Goal: Task Accomplishment & Management: Complete application form

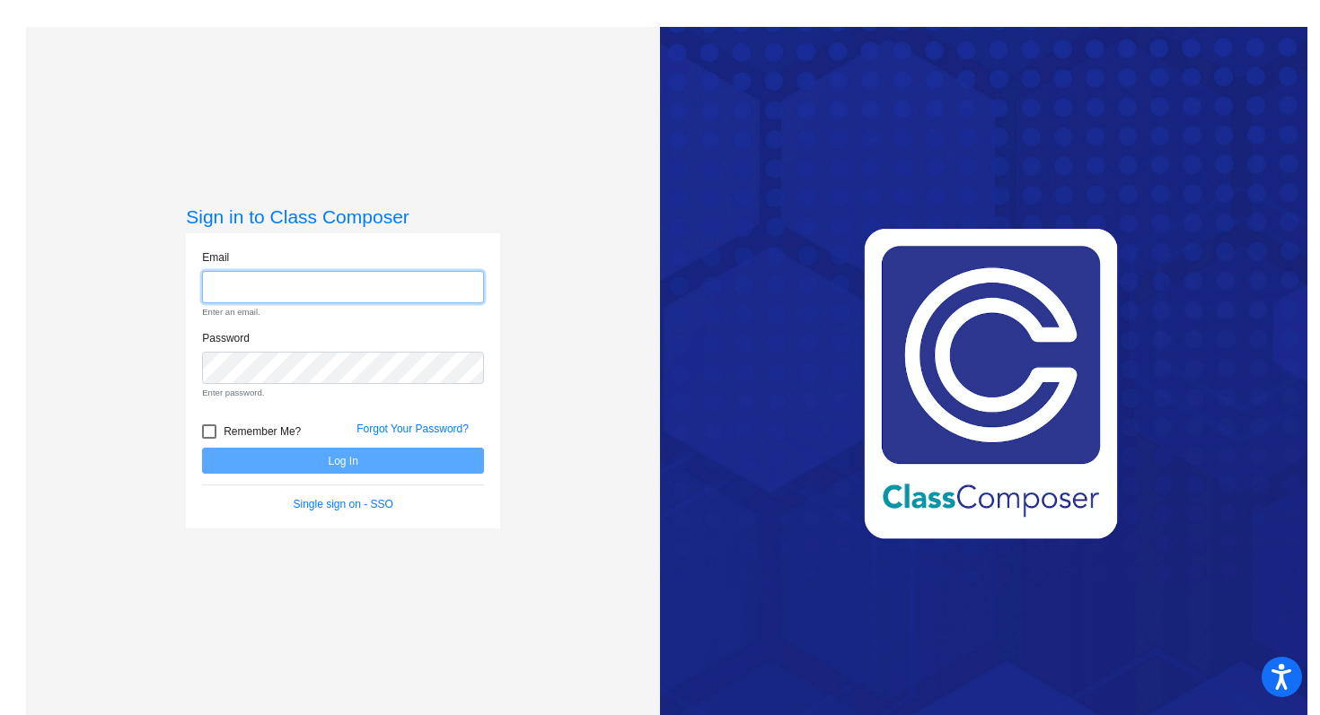
type input "[EMAIL_ADDRESS][DOMAIN_NAME]"
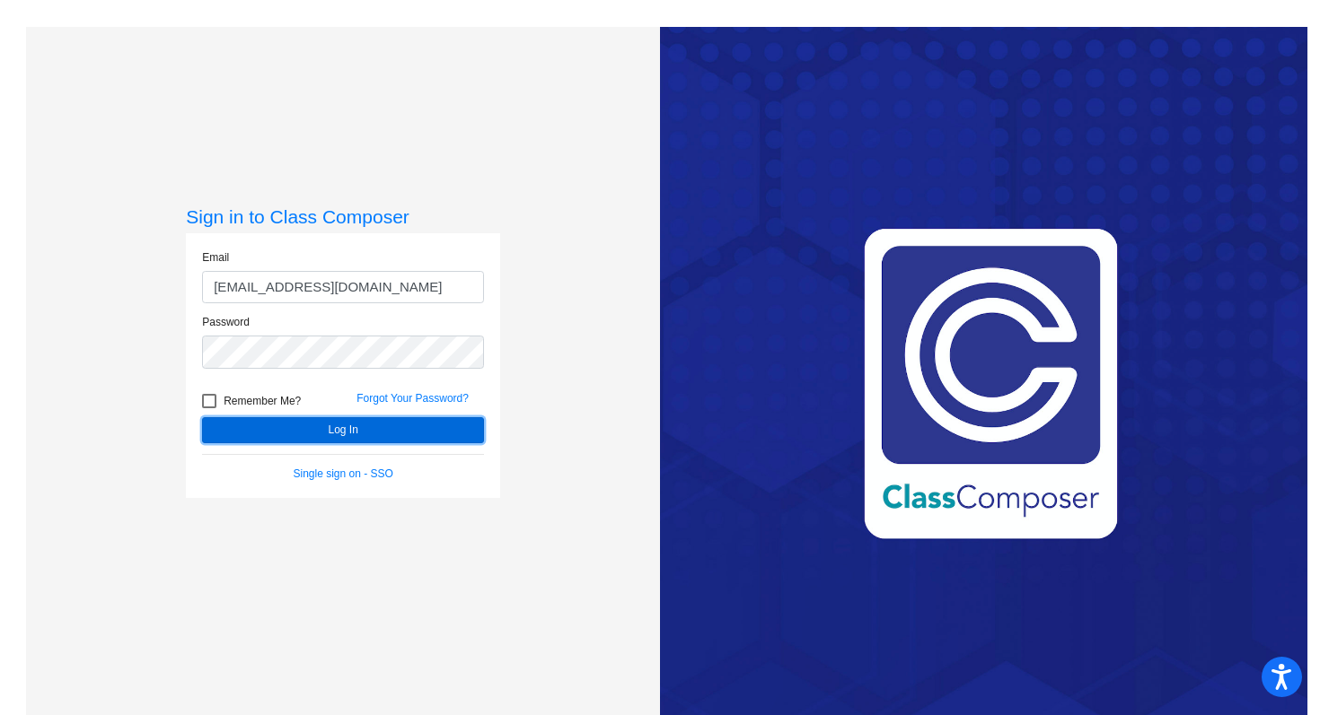
click at [392, 427] on button "Log In" at bounding box center [343, 430] width 282 height 26
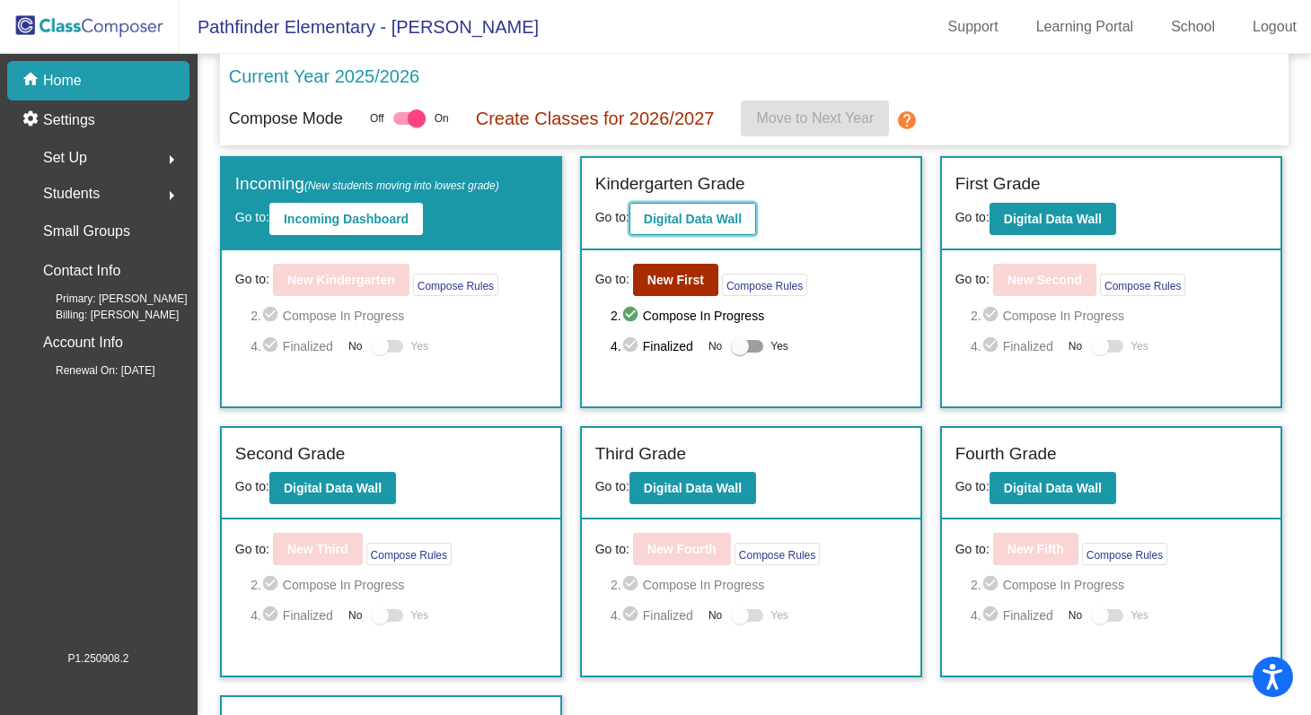
click at [698, 230] on button "Digital Data Wall" at bounding box center [692, 219] width 127 height 32
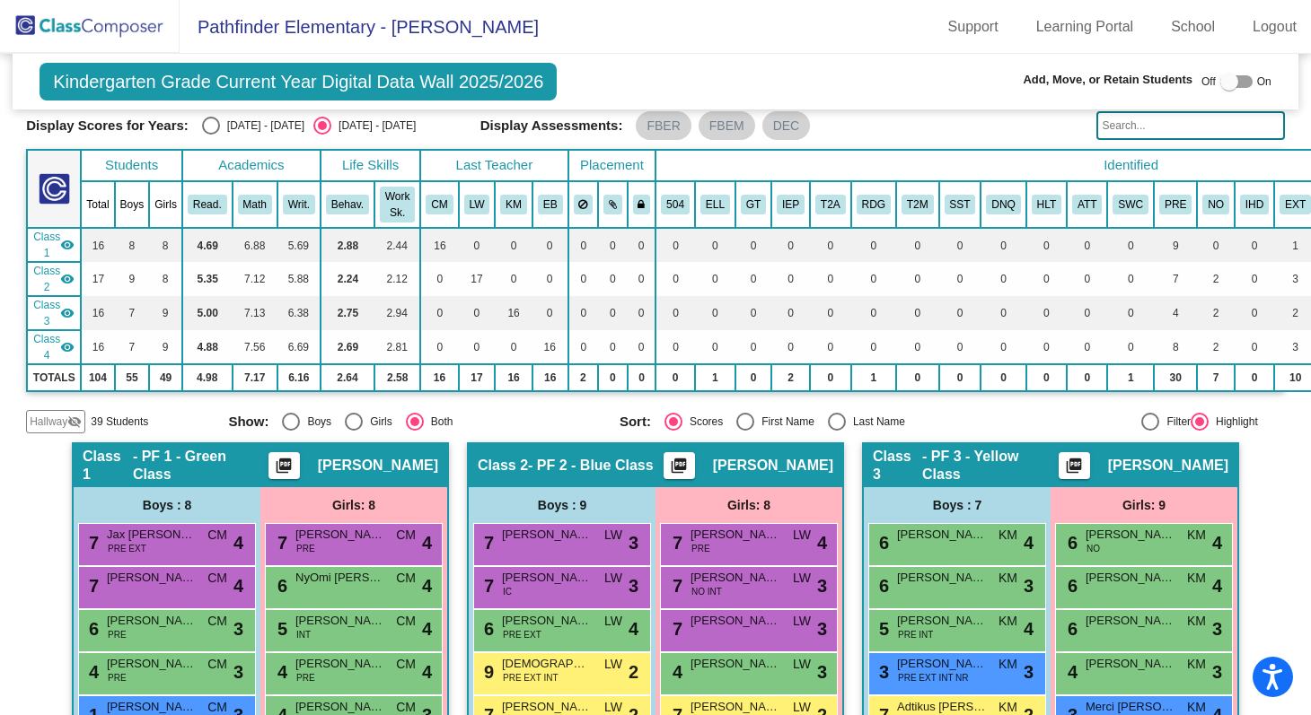
scroll to position [54, 0]
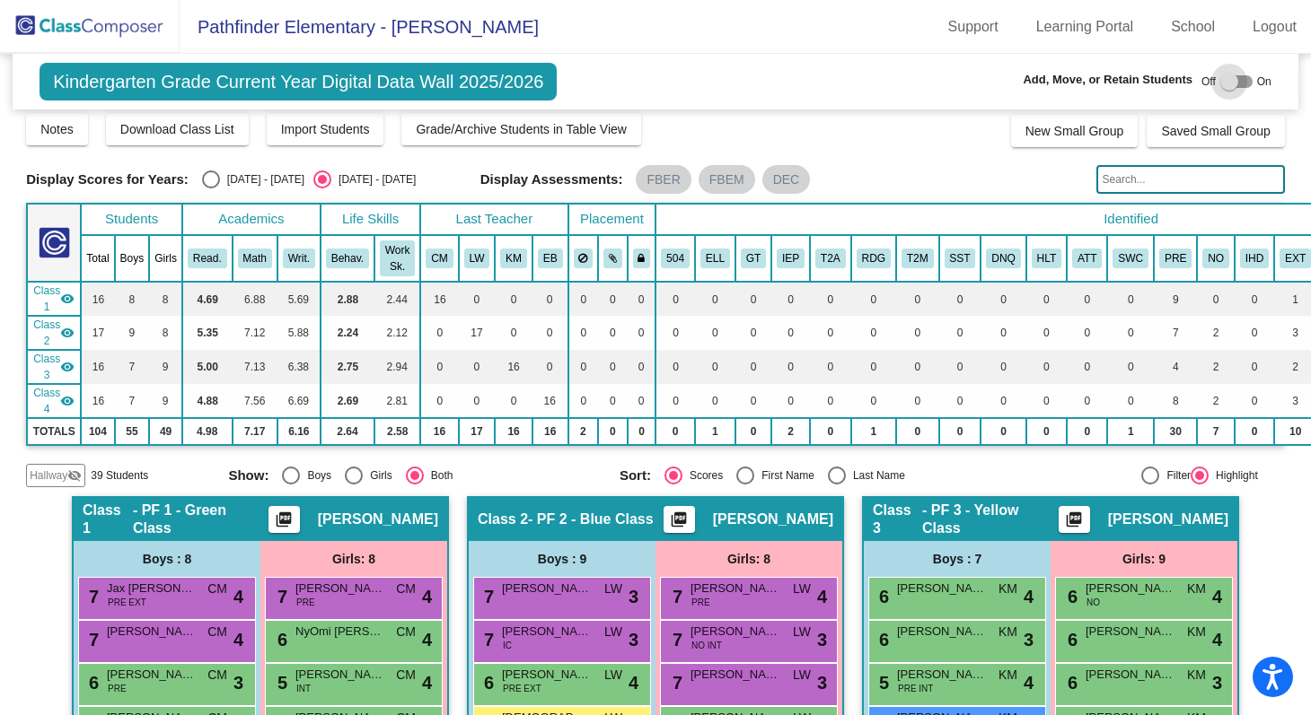
click at [1221, 87] on div at bounding box center [1229, 82] width 18 height 18
checkbox input "true"
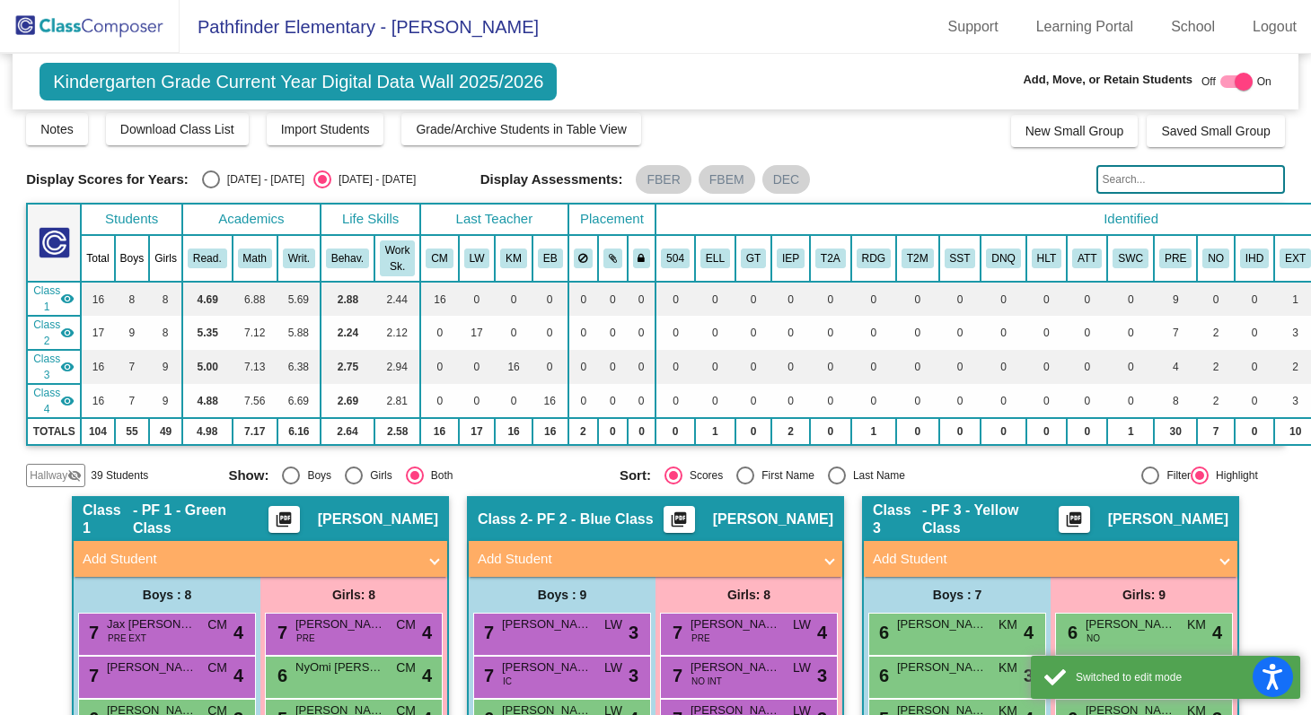
click at [431, 560] on span at bounding box center [434, 559] width 7 height 21
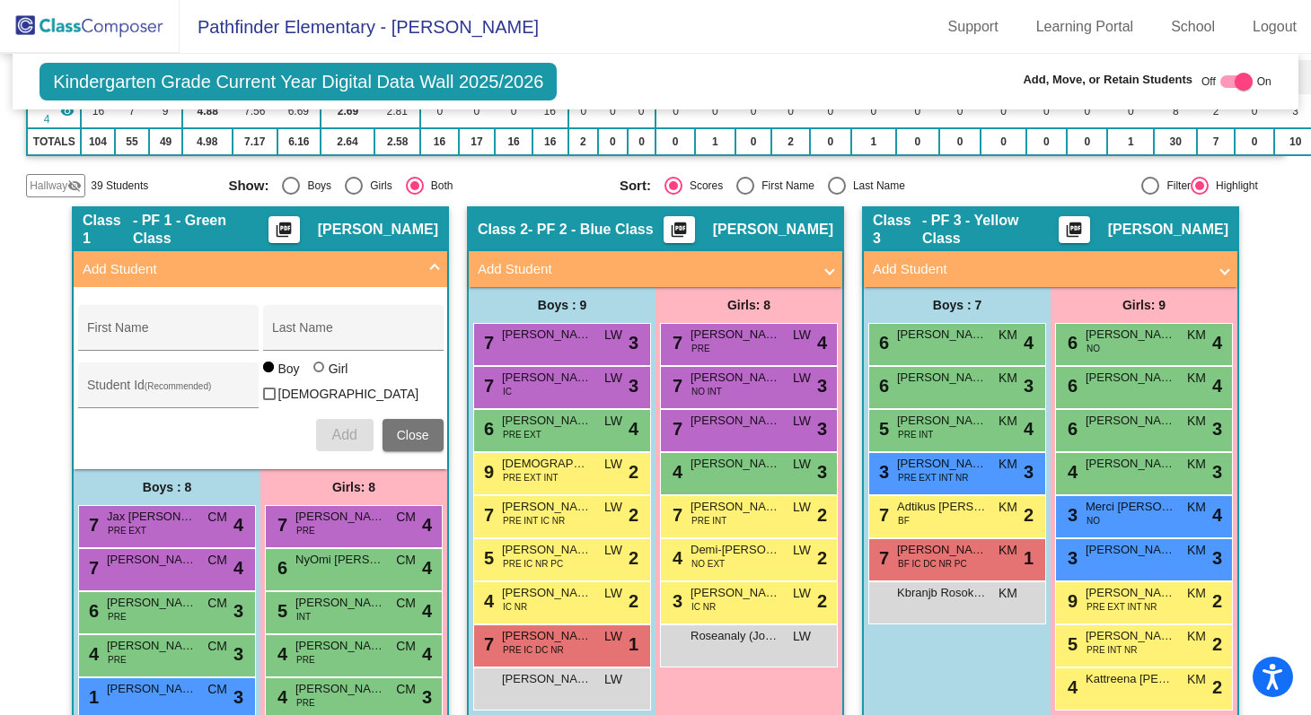
scroll to position [346, 0]
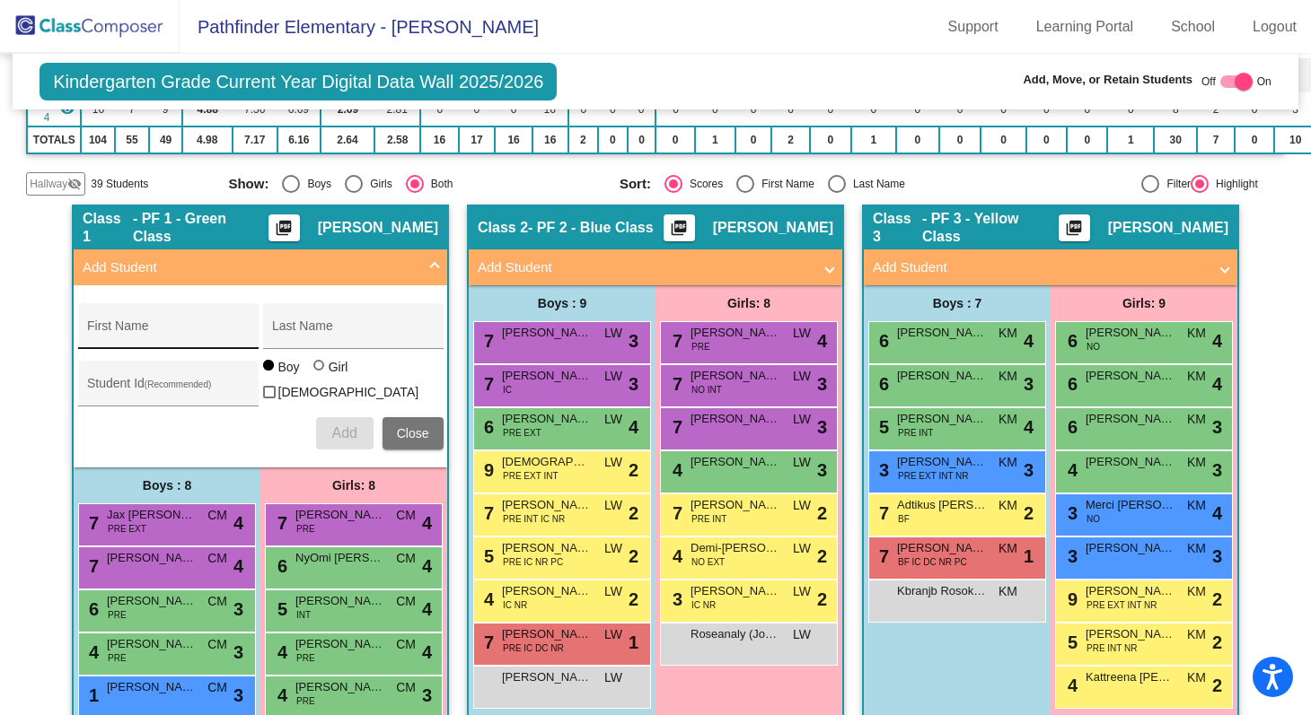
click at [207, 335] on input "First Name" at bounding box center [168, 333] width 162 height 14
paste input "[PERSON_NAME]"
type input "[PERSON_NAME]"
click at [346, 329] on input "Last Name" at bounding box center [353, 333] width 162 height 14
click at [321, 338] on input "Last Name" at bounding box center [353, 333] width 162 height 14
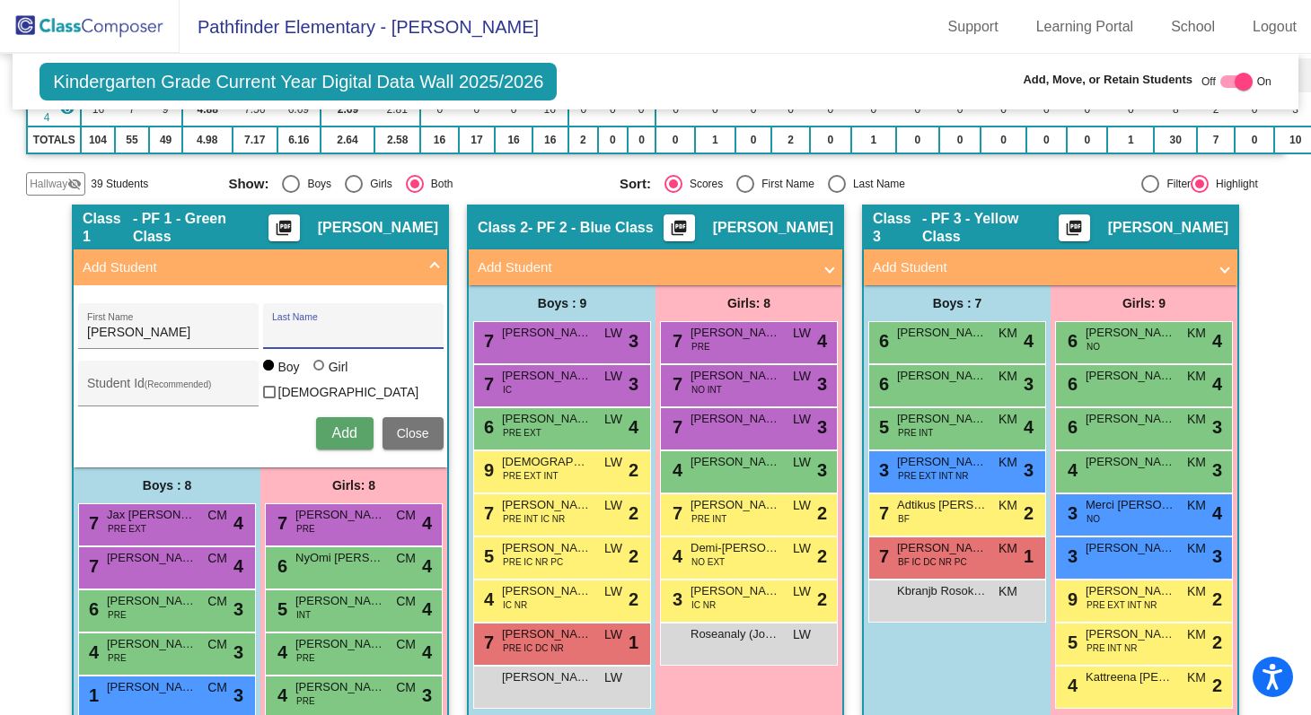
paste input "Mugisha"
type input "Mugisha"
click at [338, 452] on div "[PERSON_NAME] First Name [PERSON_NAME] Last Name Student Id (Recommended) Boy G…" at bounding box center [260, 376] width 383 height 164
click at [335, 434] on span "Add" at bounding box center [343, 432] width 25 height 15
click at [402, 426] on span "Close" at bounding box center [413, 433] width 32 height 14
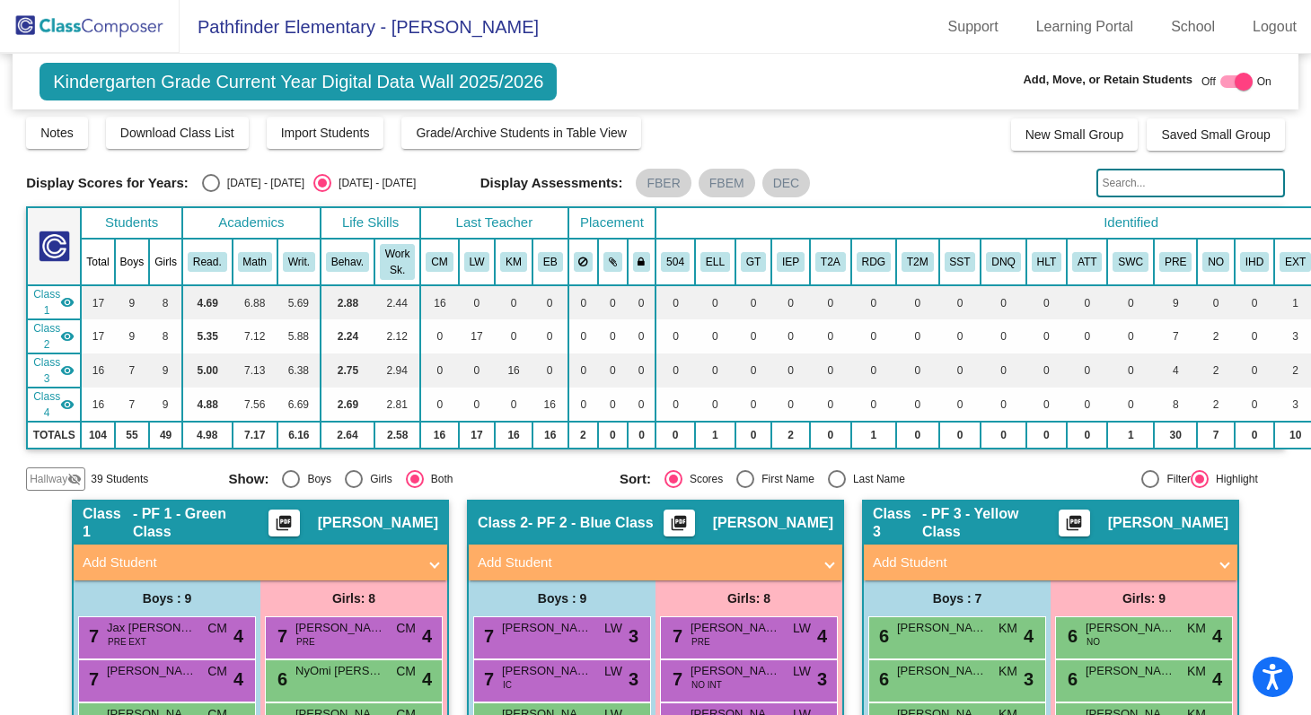
scroll to position [0, 0]
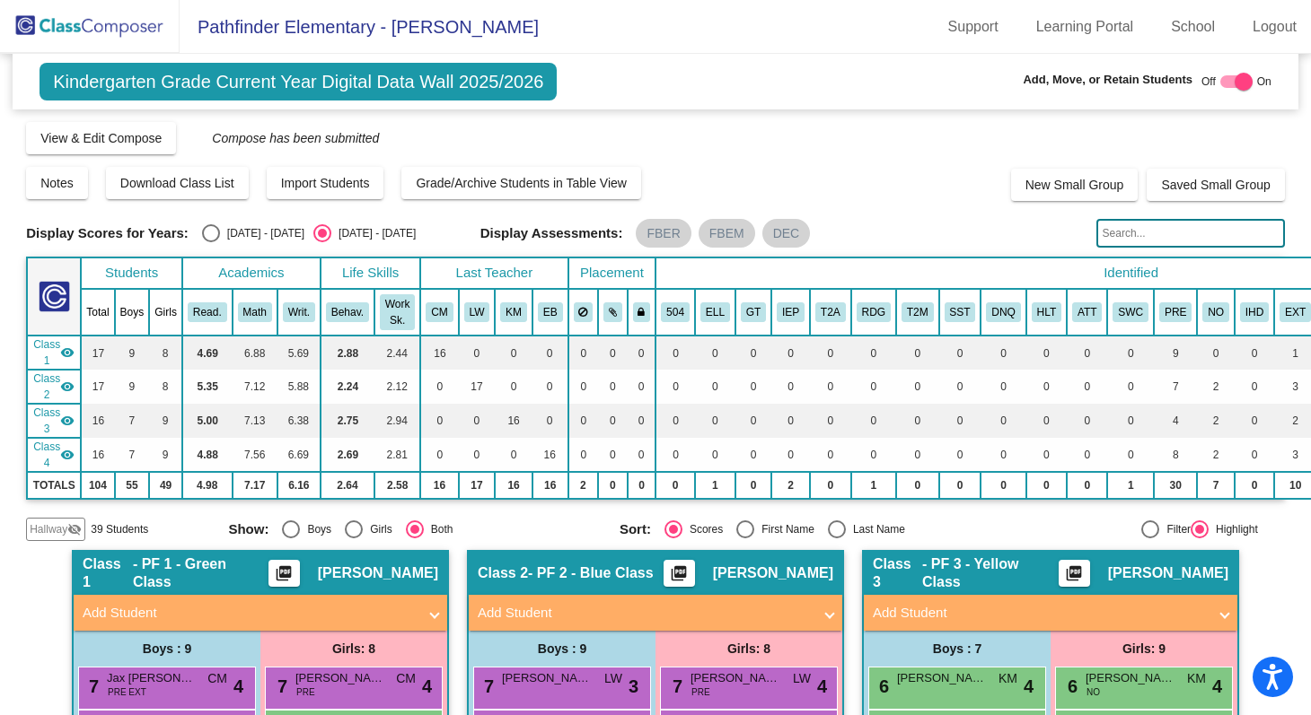
click at [139, 23] on img at bounding box center [90, 26] width 180 height 53
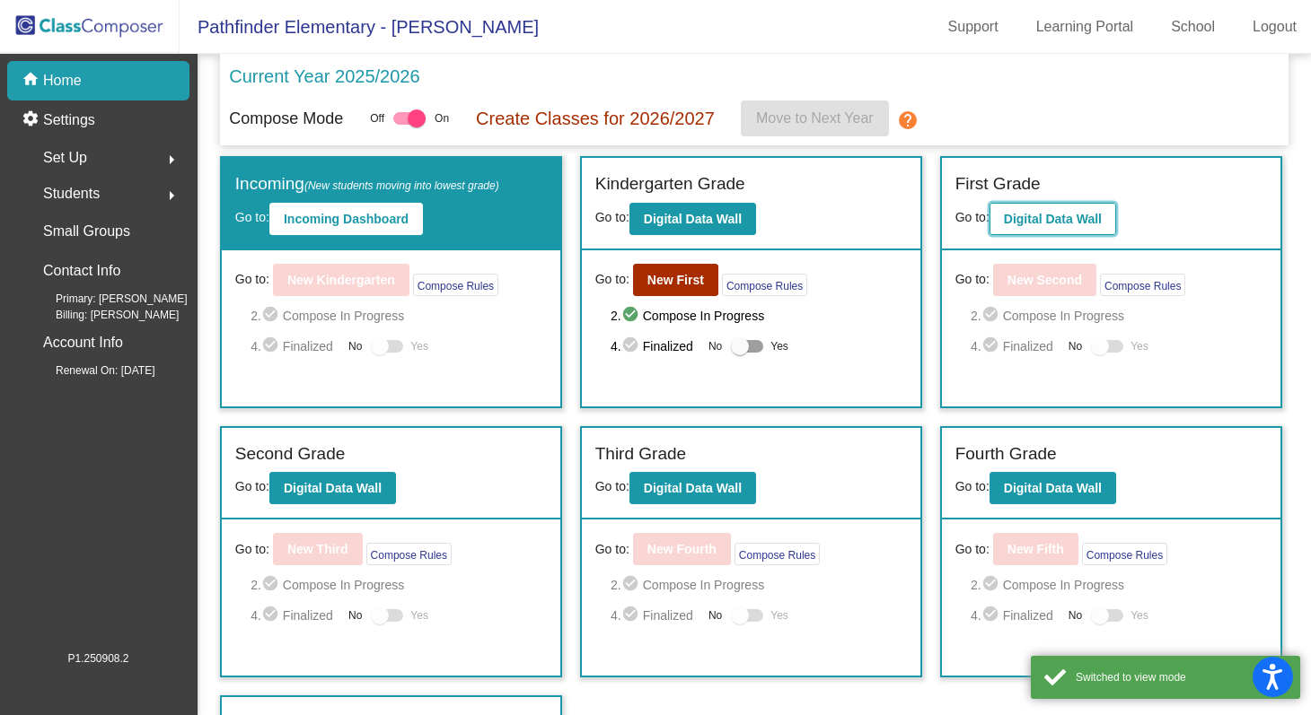
click at [1048, 210] on button "Digital Data Wall" at bounding box center [1052, 219] width 127 height 32
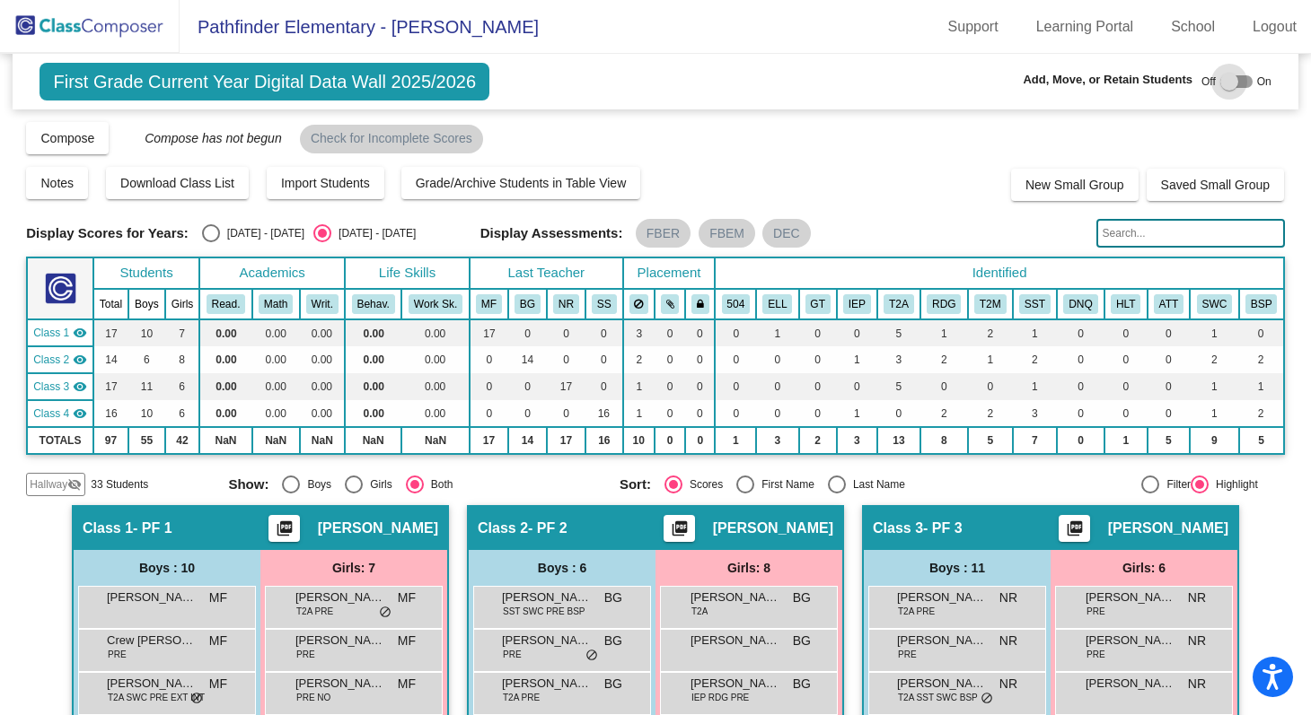
click at [1223, 82] on div at bounding box center [1229, 82] width 18 height 18
checkbox input "true"
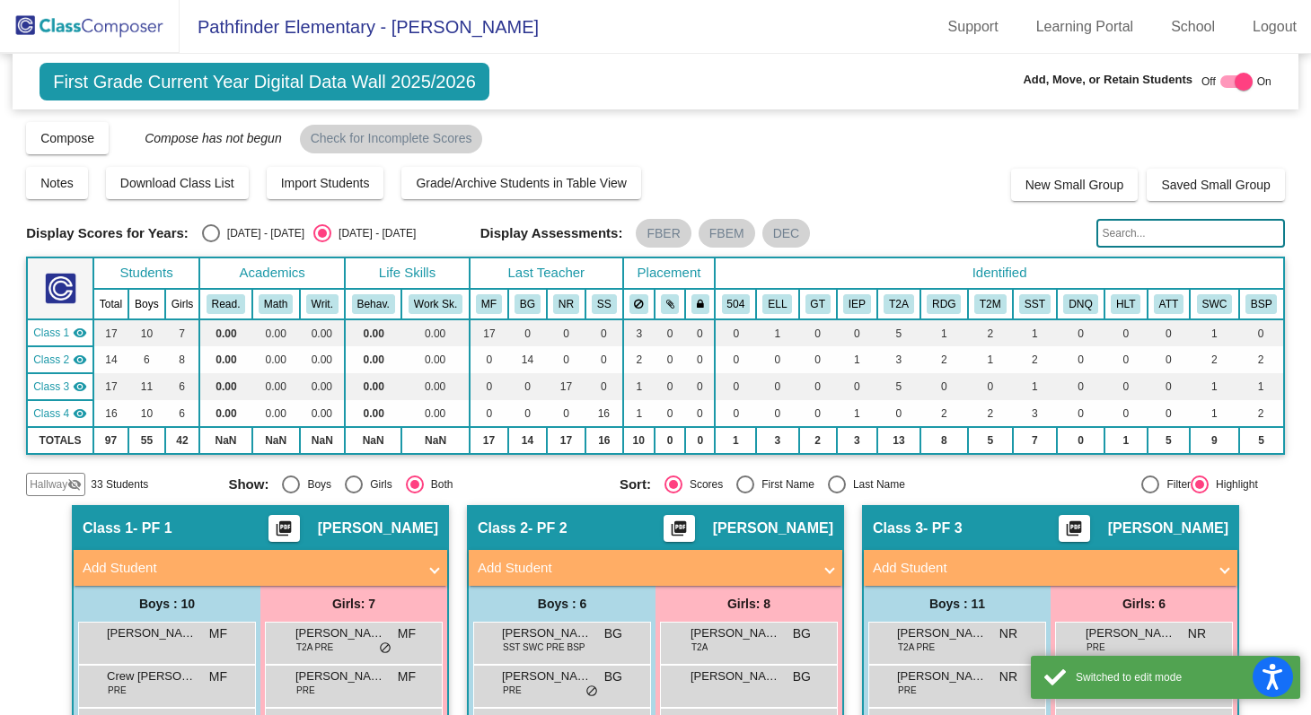
click at [594, 568] on mat-panel-title "Add Student" at bounding box center [645, 568] width 334 height 21
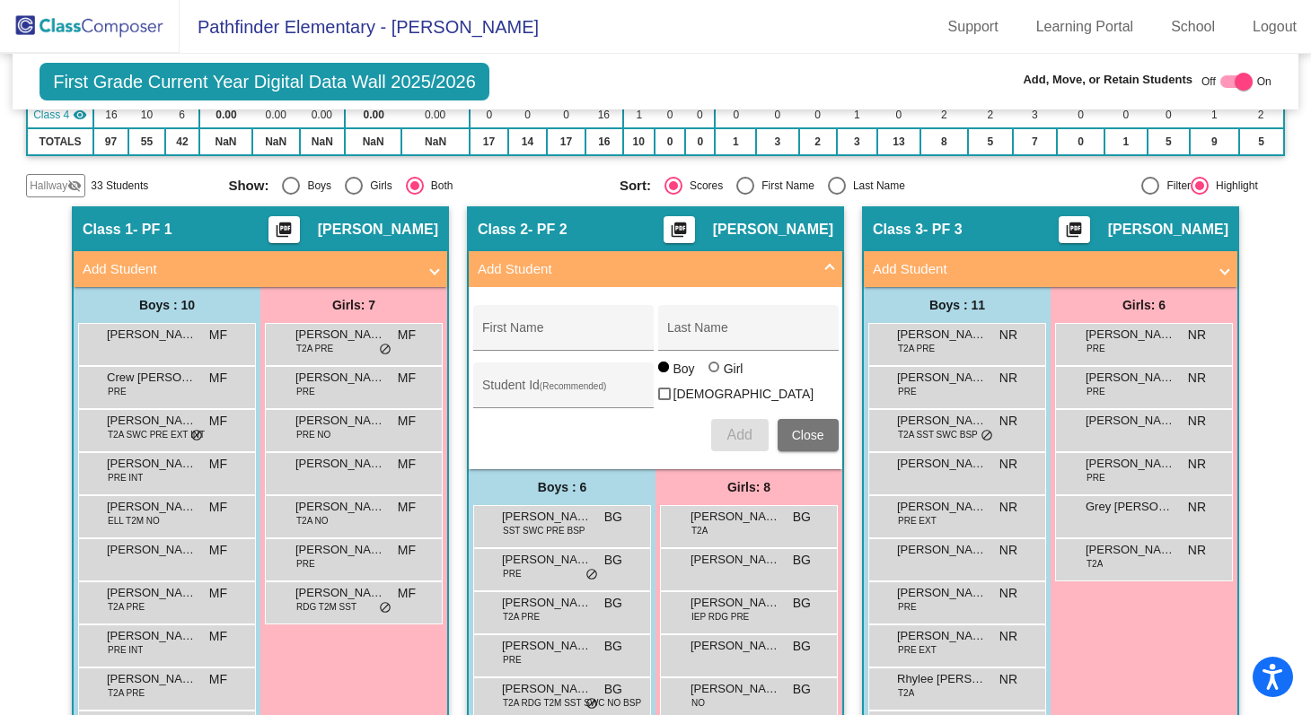
scroll to position [311, 0]
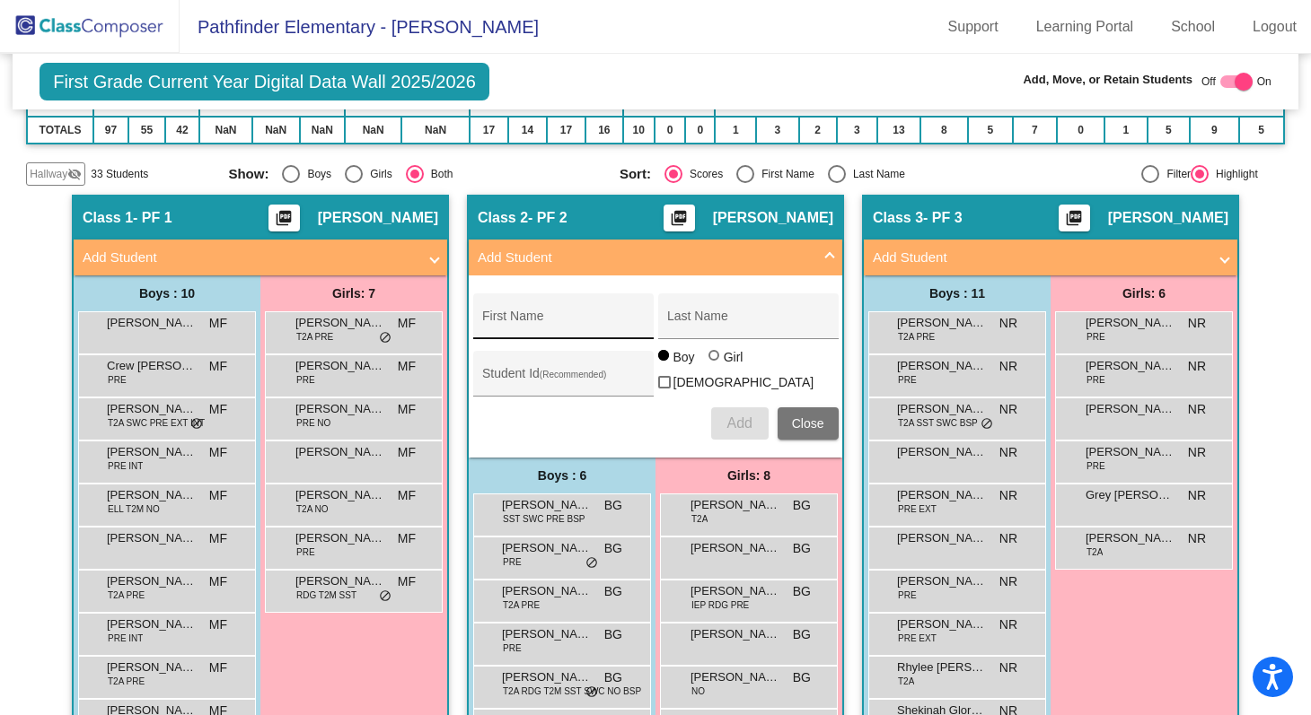
click at [532, 329] on input "First Name" at bounding box center [563, 323] width 162 height 14
paste input "[PERSON_NAME]"
type input "[PERSON_NAME]"
click at [695, 320] on input "Last Name" at bounding box center [748, 323] width 162 height 14
click at [685, 326] on input "Last Name" at bounding box center [748, 323] width 162 height 14
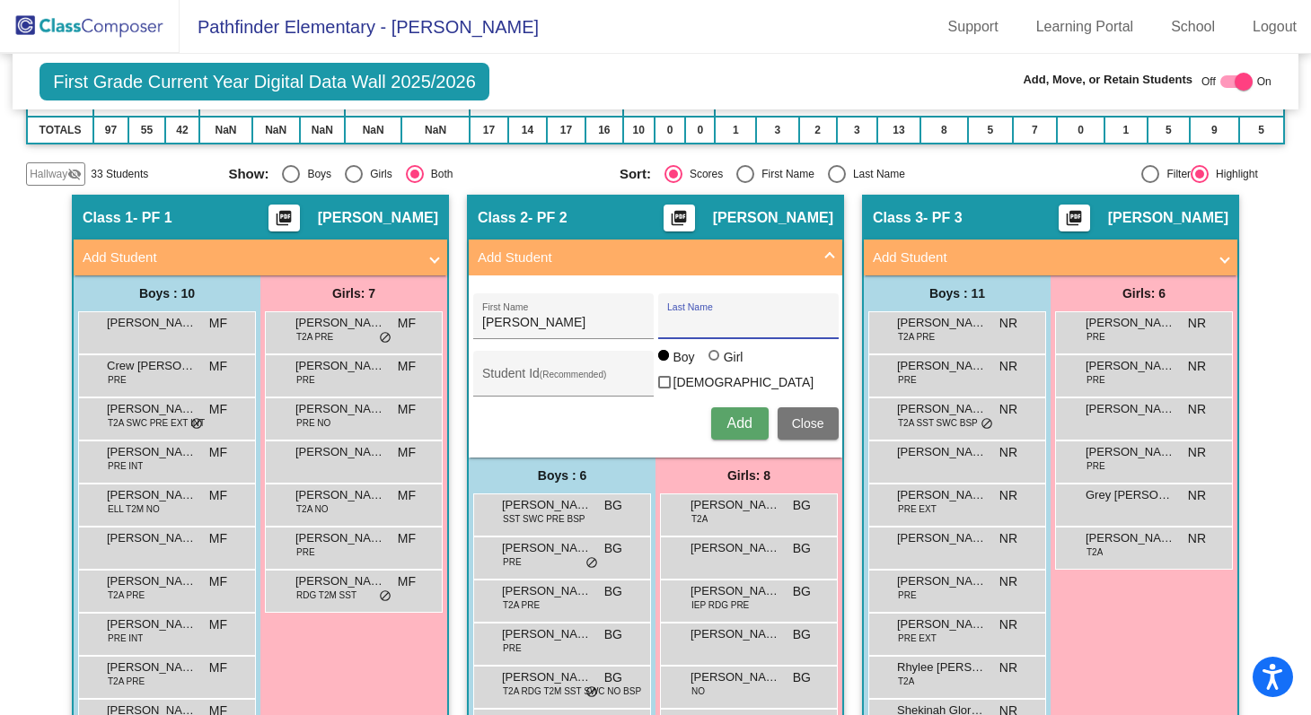
click at [685, 326] on input "Last Name" at bounding box center [748, 323] width 162 height 14
paste input "Ishimwe"
type input "Ishimwe"
click at [710, 361] on div at bounding box center [713, 355] width 11 height 11
click at [715, 365] on input "Girl" at bounding box center [715, 364] width 1 height 1
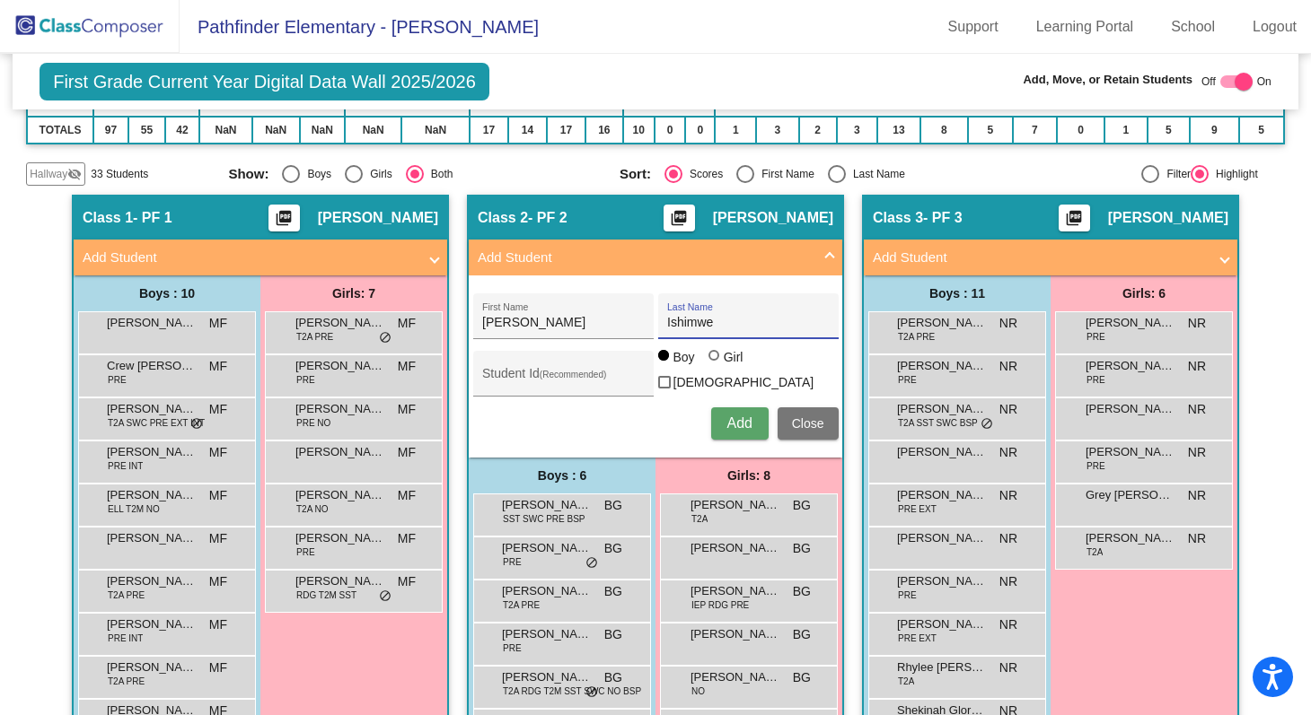
radio input "true"
click at [746, 411] on button "Add" at bounding box center [739, 424] width 57 height 32
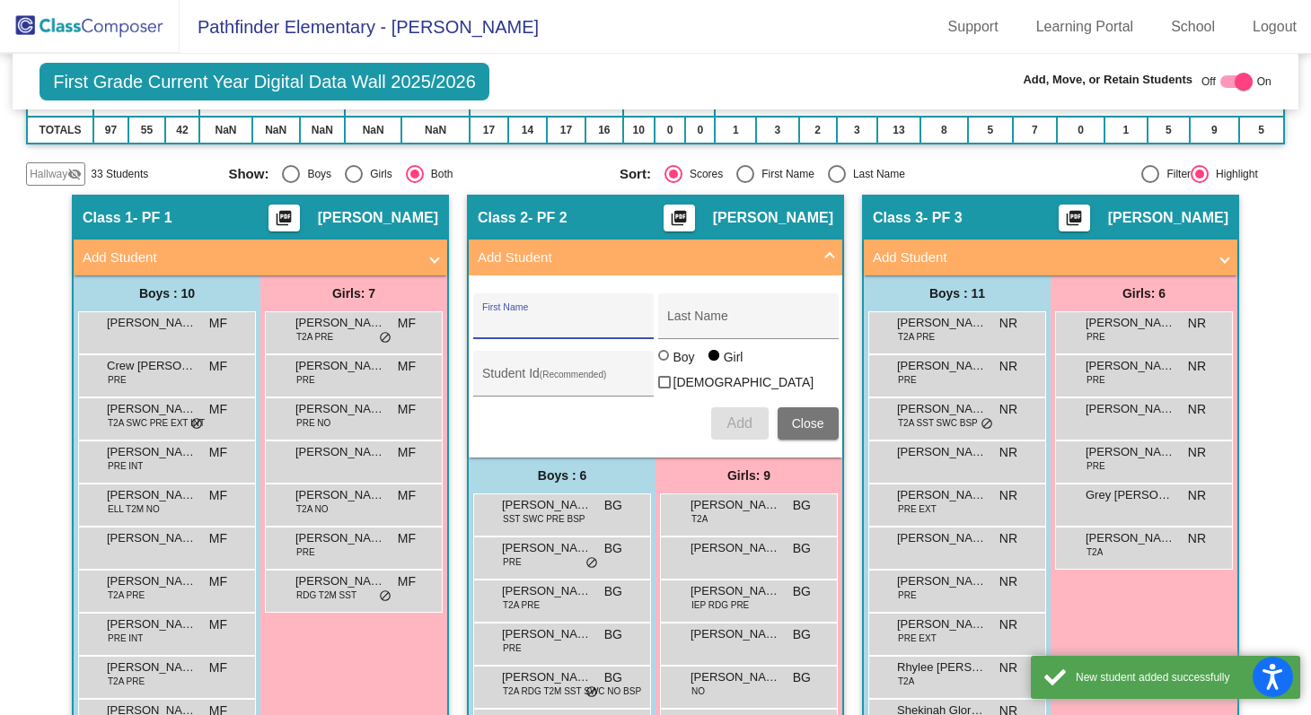
click at [825, 424] on button "Close" at bounding box center [807, 424] width 61 height 32
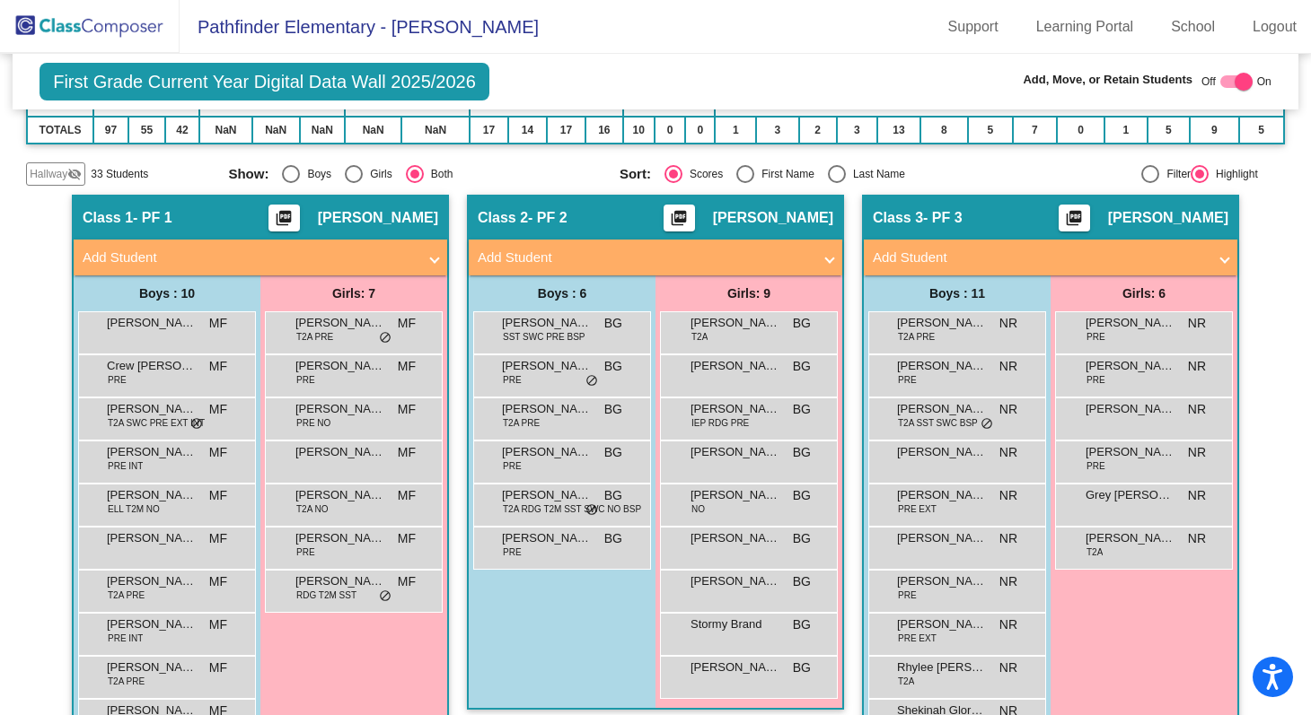
click at [1235, 80] on div at bounding box center [1243, 82] width 18 height 18
checkbox input "false"
